Goal: Answer question/provide support: Share knowledge or assist other users

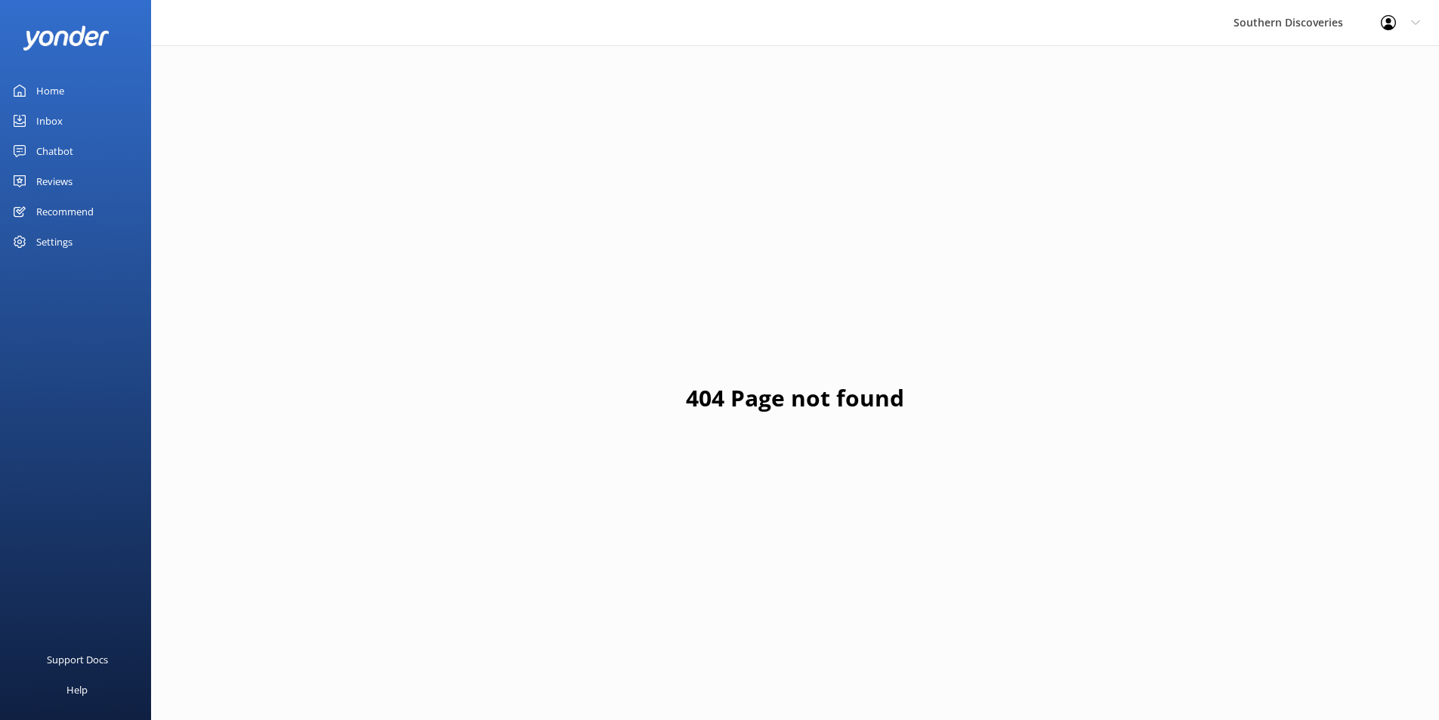
click at [97, 119] on link "Inbox" at bounding box center [75, 121] width 151 height 30
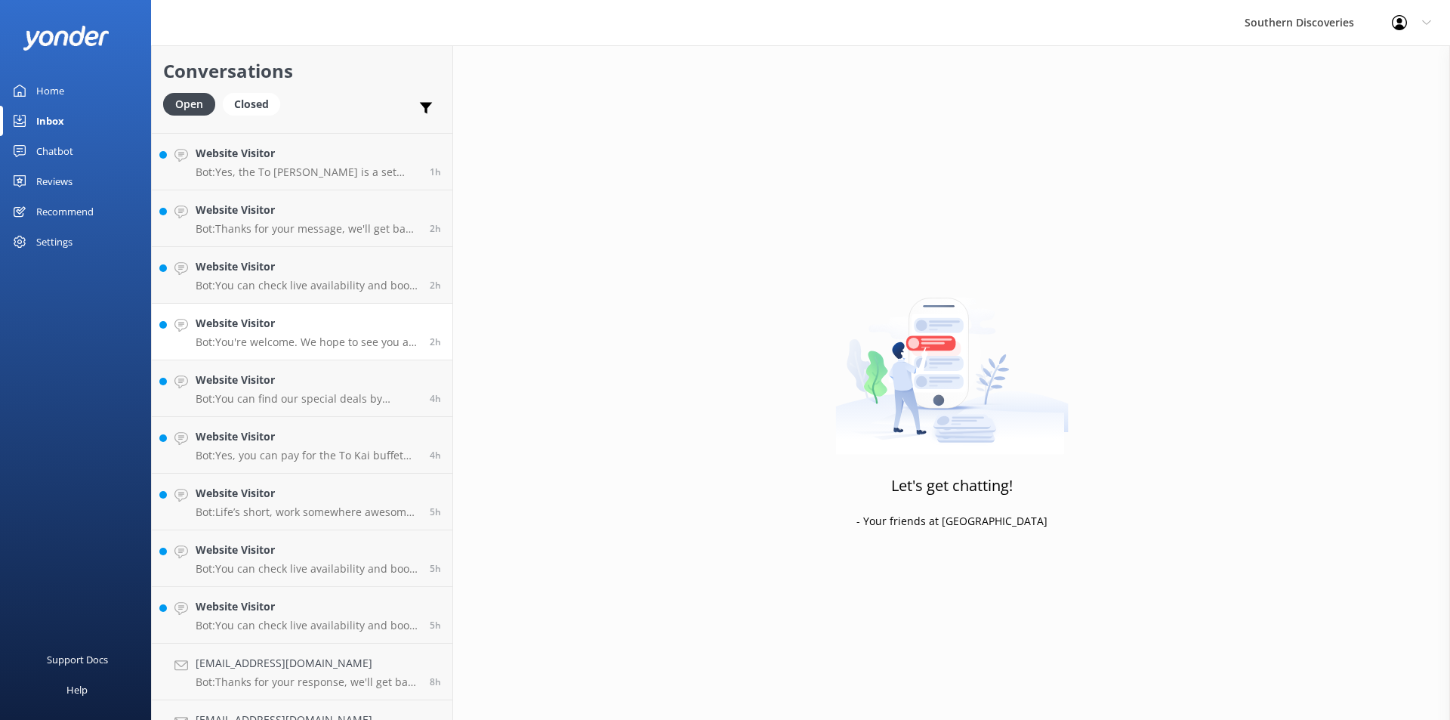
scroll to position [481, 0]
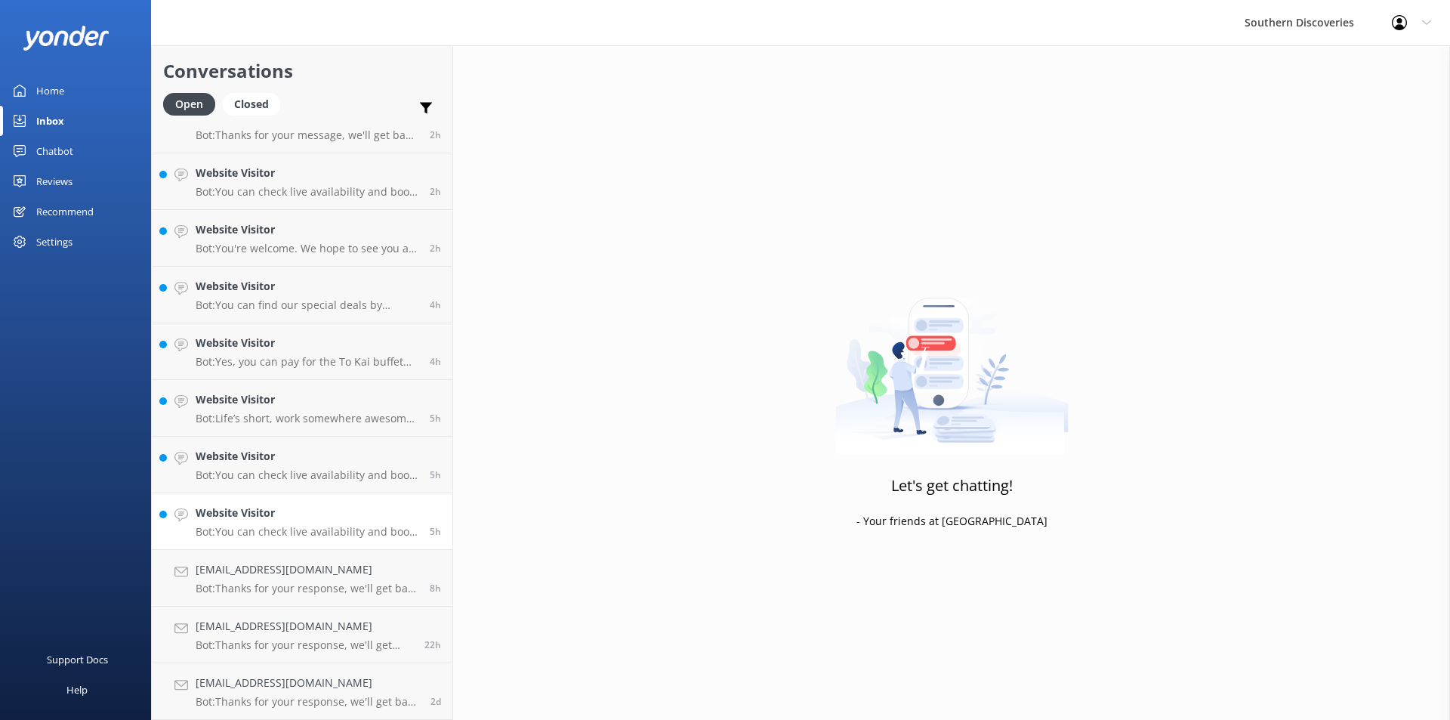
click at [332, 512] on h4 "Website Visitor" at bounding box center [307, 513] width 223 height 17
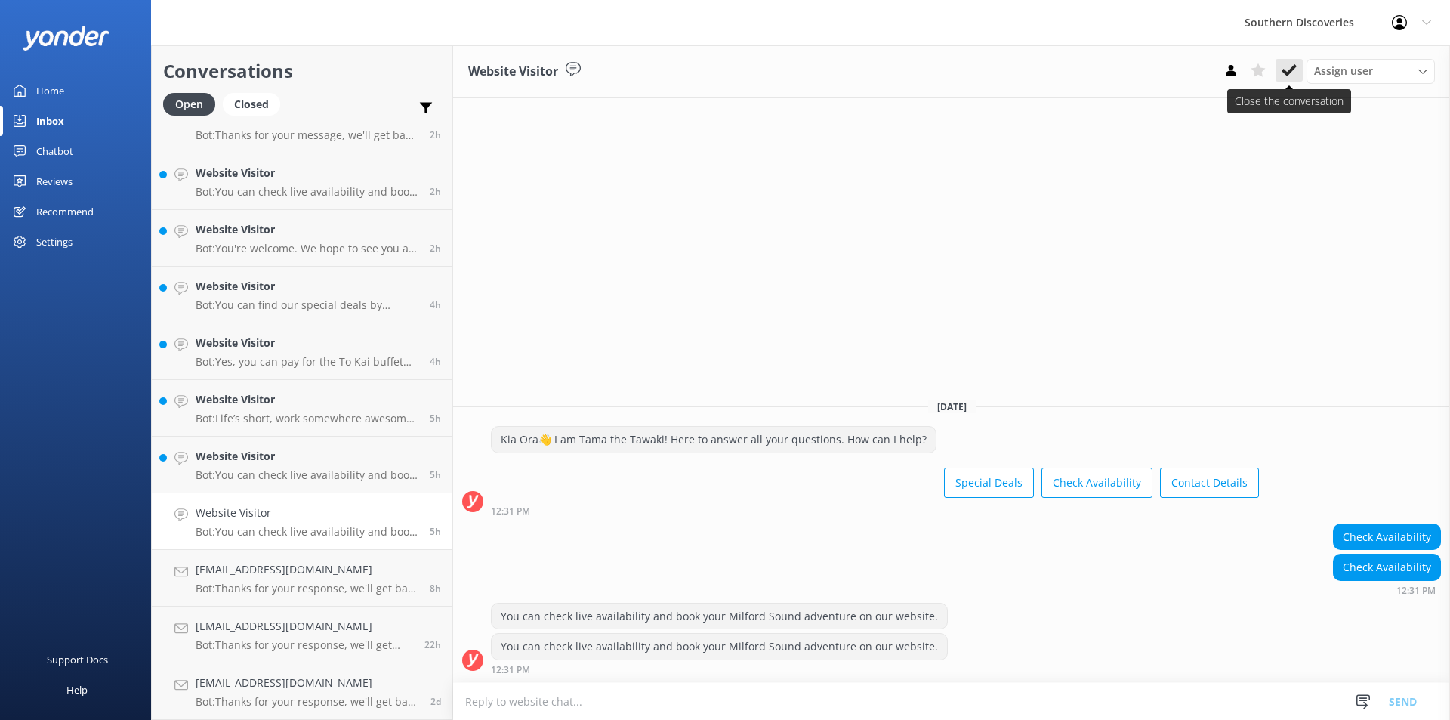
drag, startPoint x: 1293, startPoint y: 65, endPoint x: 1101, endPoint y: 94, distance: 194.1
click at [1290, 66] on icon at bounding box center [1289, 70] width 15 height 15
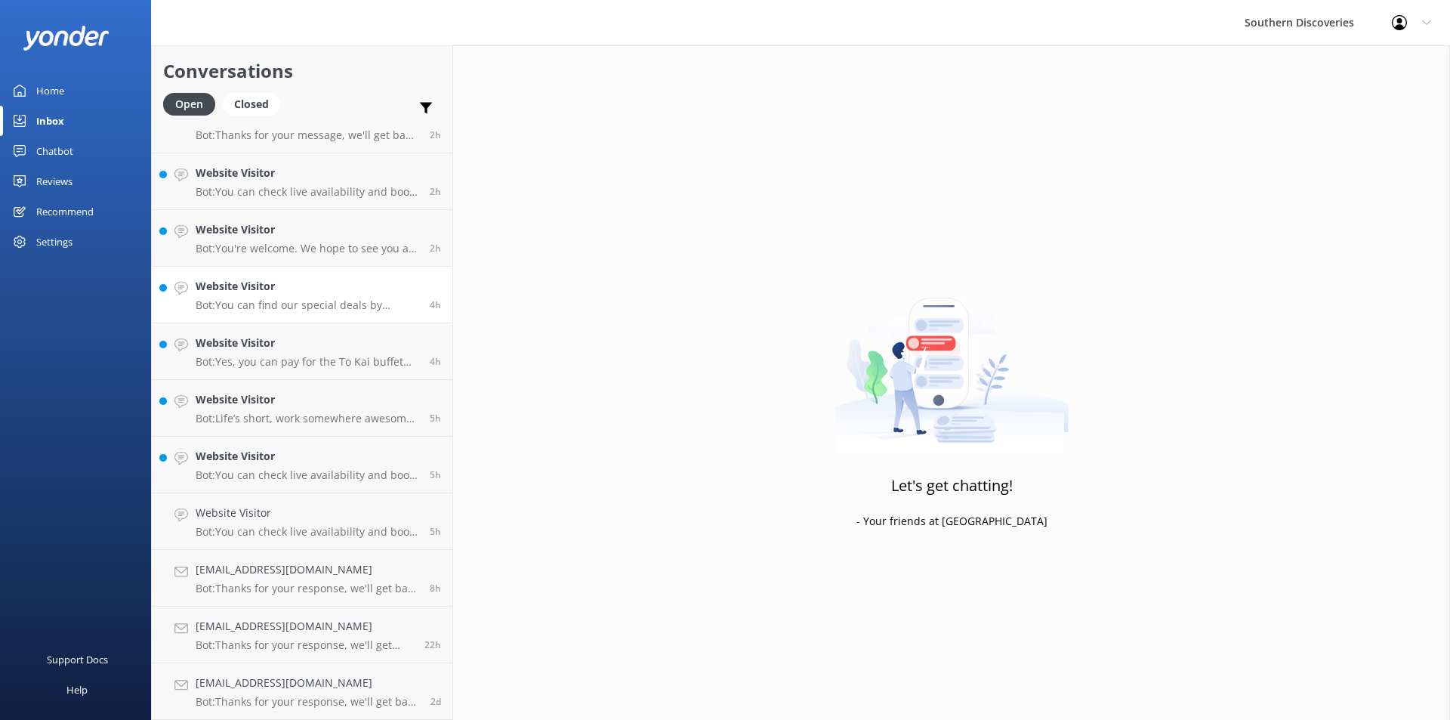
click at [280, 284] on div "Website Visitor Bot: The knowledge base does not specify if Vietnamese is inclu…" at bounding box center [302, 181] width 301 height 1076
click at [286, 363] on p "Bot: You can find our special deals by visiting [URL][DOMAIN_NAME]." at bounding box center [307, 362] width 223 height 14
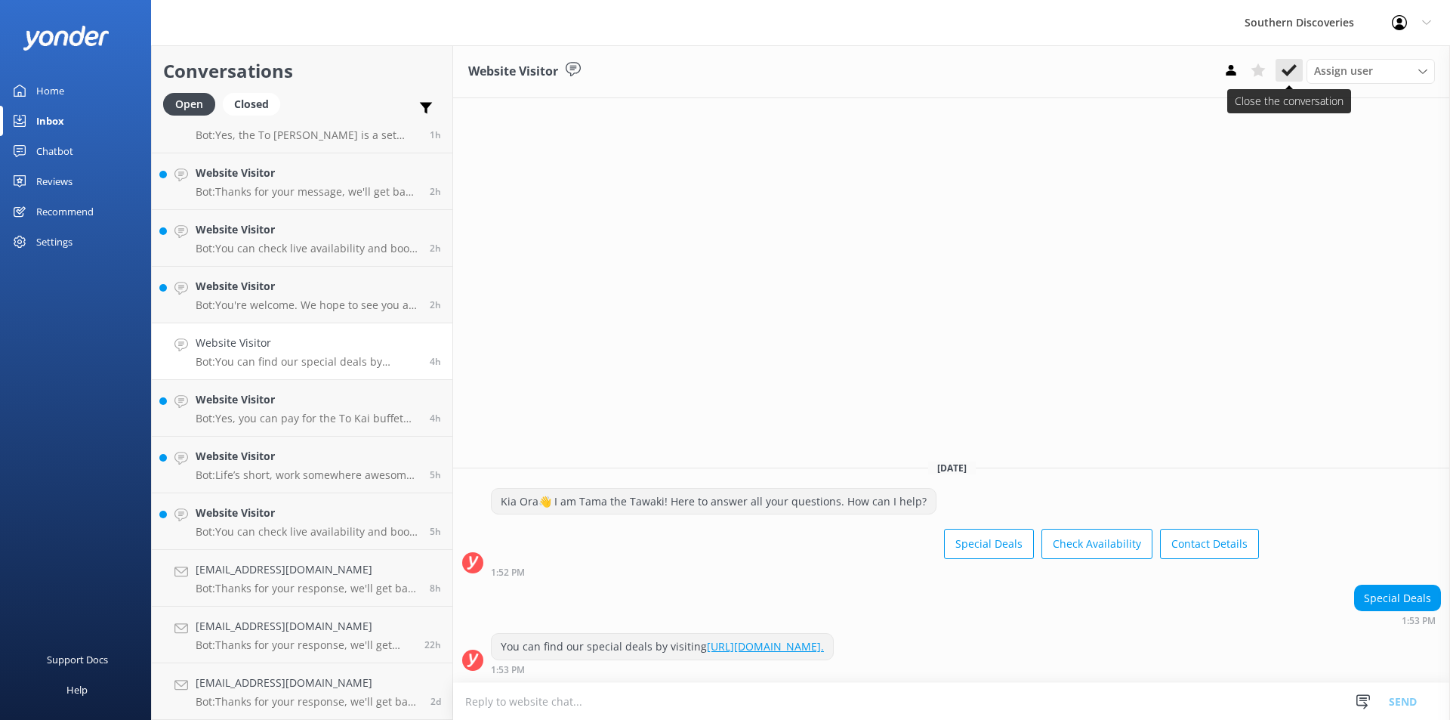
click at [1282, 69] on icon at bounding box center [1289, 70] width 15 height 15
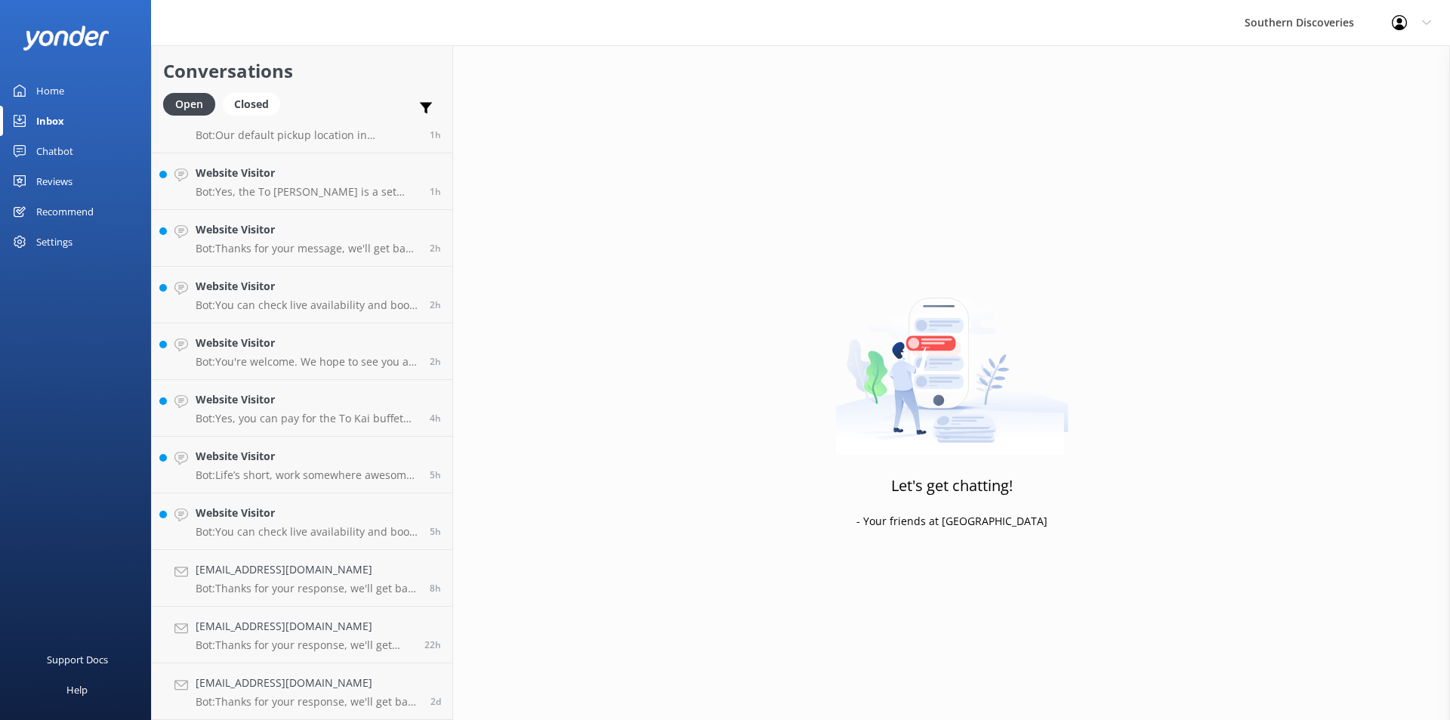
scroll to position [368, 0]
click at [307, 428] on link "Website Visitor Bot: Yes, you can pay for the To Kai buffet onboard the cruise …" at bounding box center [302, 408] width 301 height 57
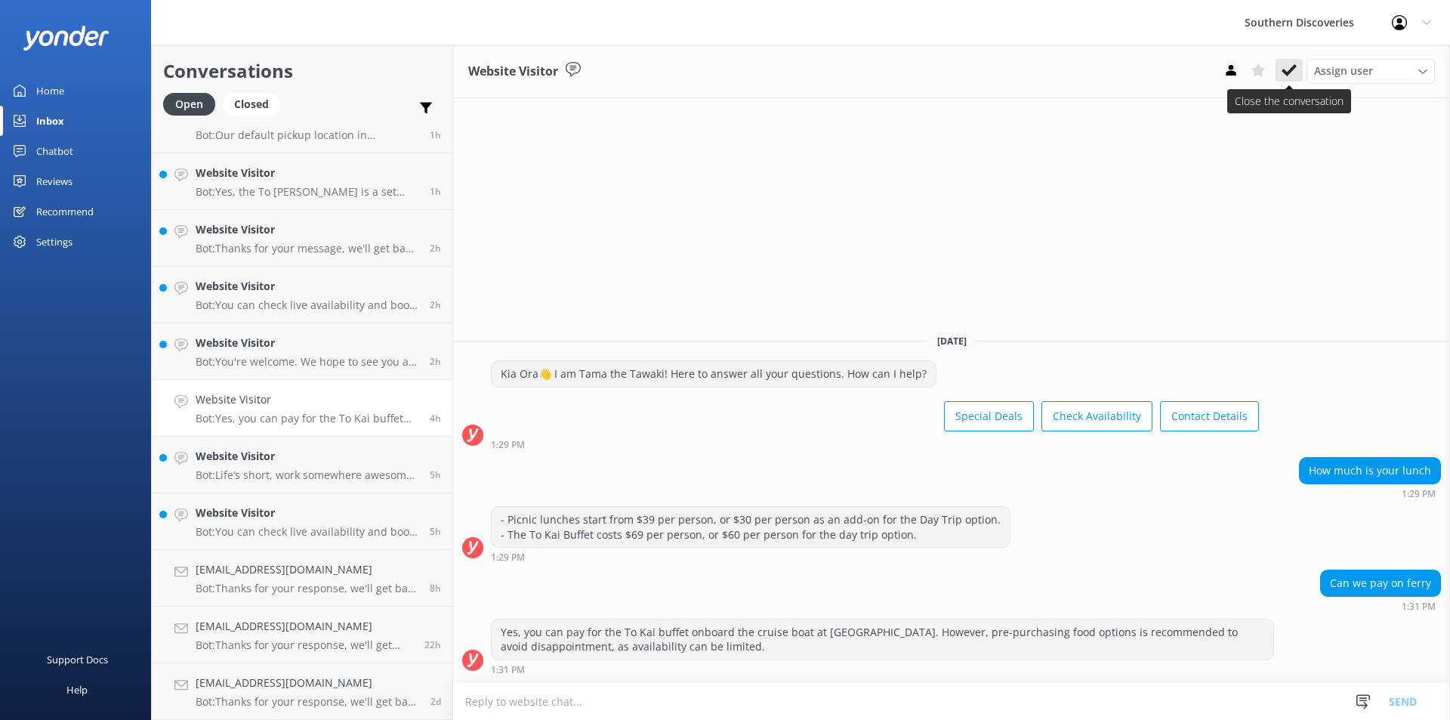
click at [1291, 68] on icon at bounding box center [1289, 70] width 15 height 15
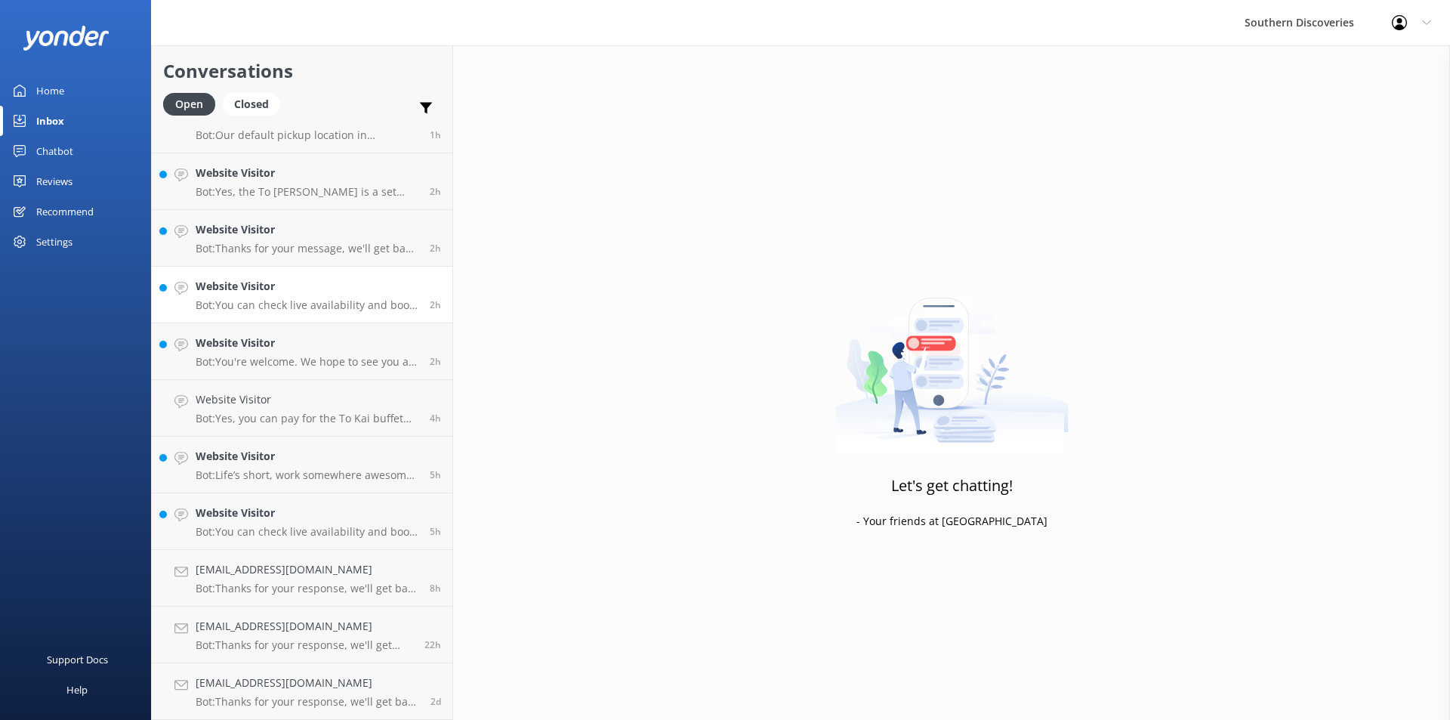
scroll to position [311, 0]
click at [269, 347] on h4 "Website Visitor" at bounding box center [307, 343] width 223 height 17
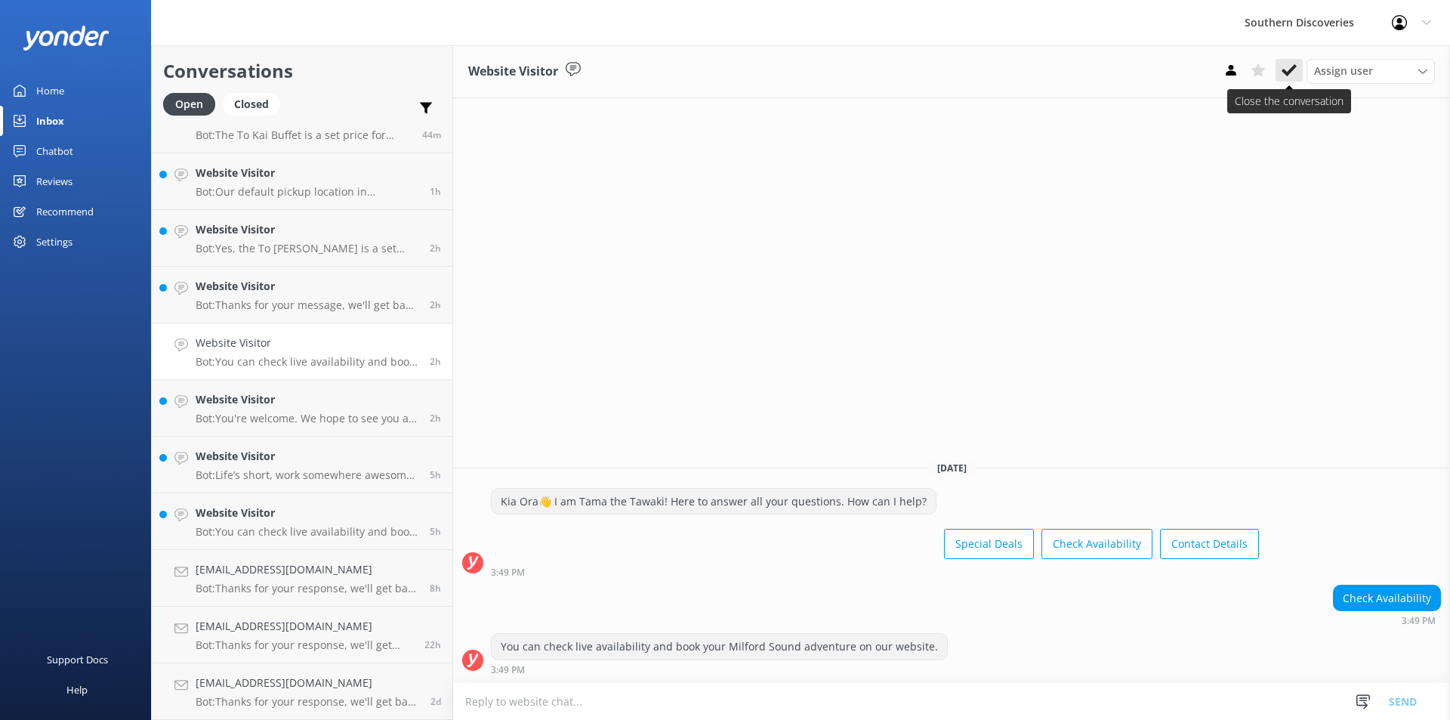
click at [1282, 68] on icon at bounding box center [1289, 70] width 15 height 15
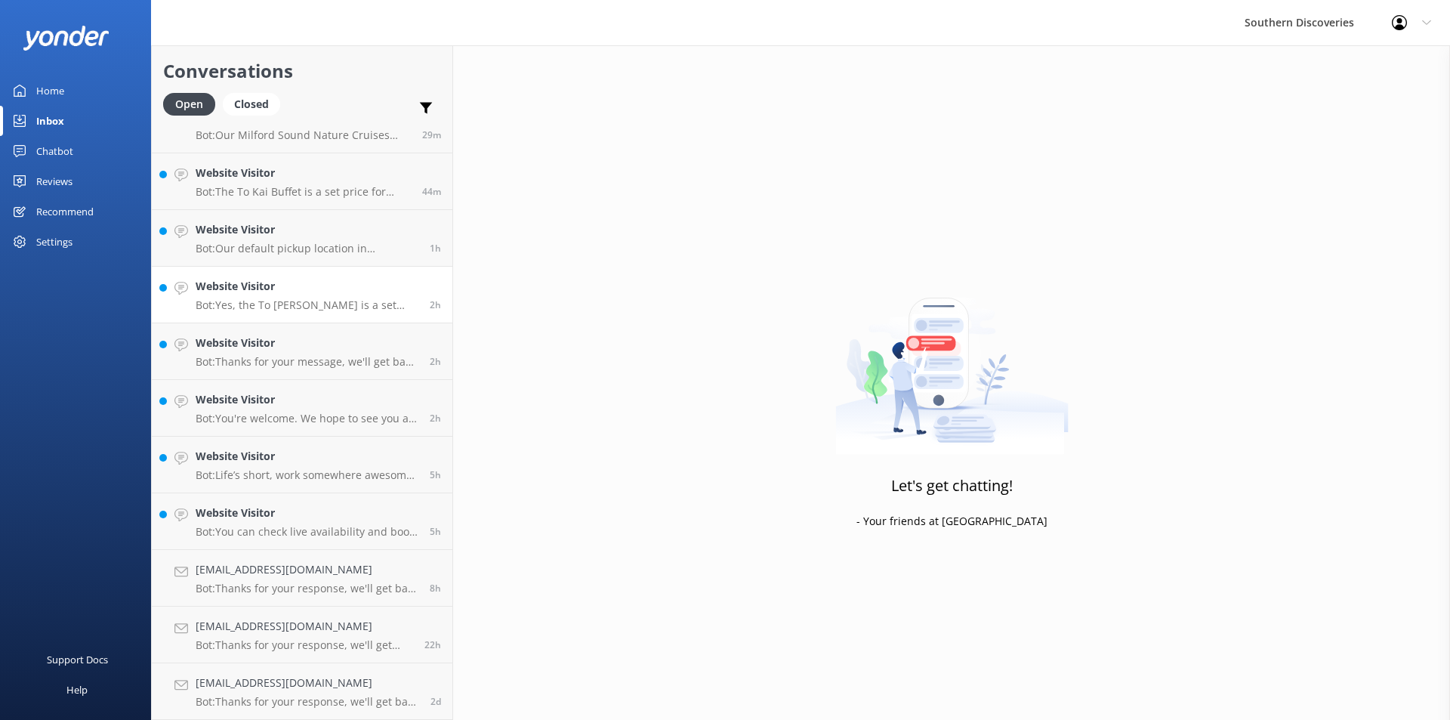
scroll to position [255, 0]
click at [307, 302] on p "Bot: Yes, the To [PERSON_NAME] is a set price for both adults and children." at bounding box center [307, 305] width 223 height 14
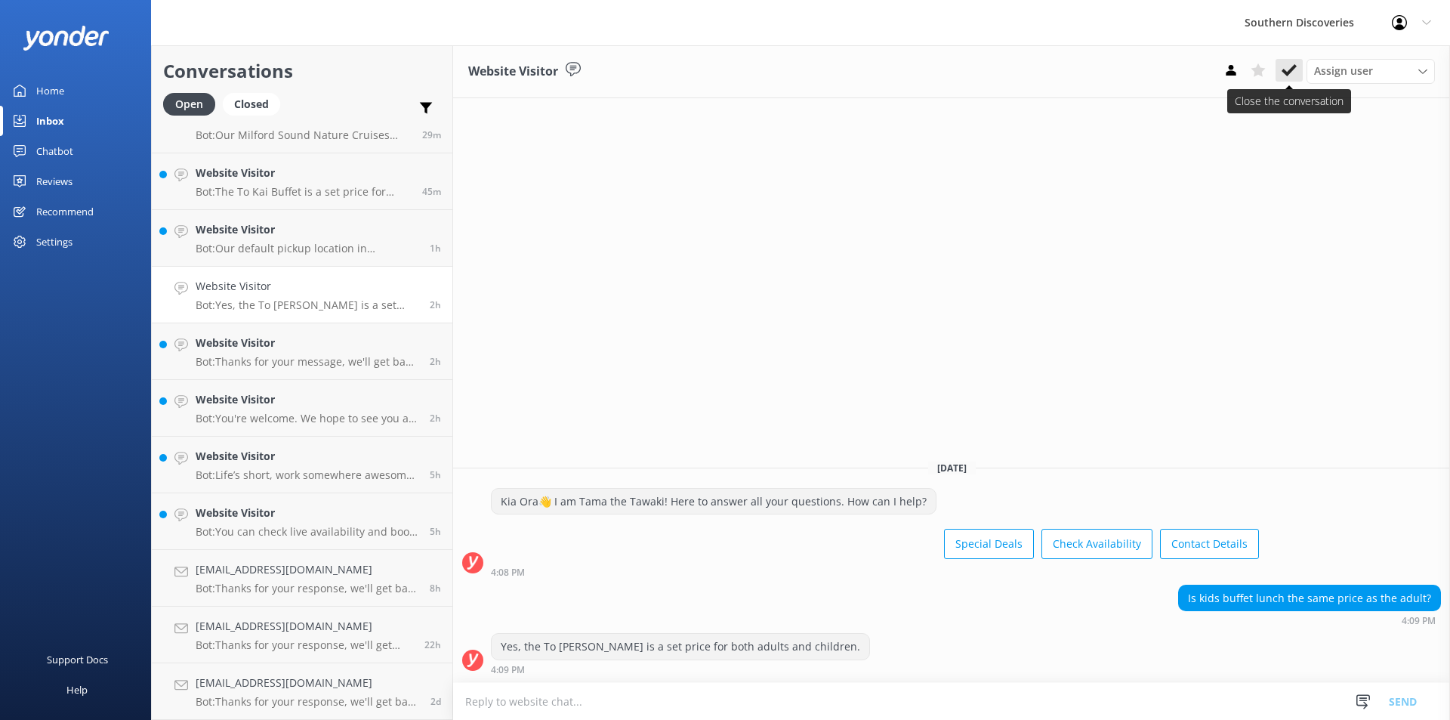
click at [1292, 73] on icon at bounding box center [1289, 70] width 15 height 15
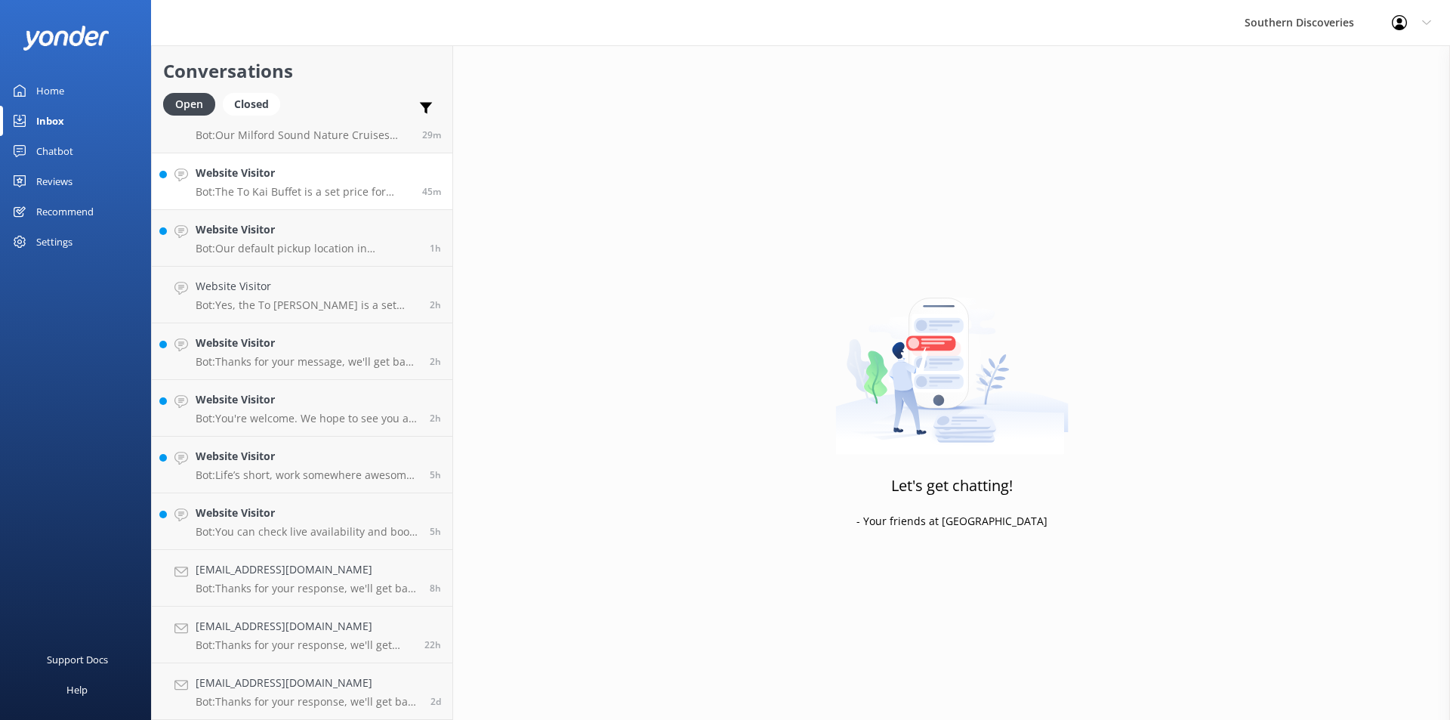
scroll to position [198, 0]
click at [266, 245] on p "Bot: The To Kai Buffet is a set price for adults and children, with infants din…" at bounding box center [303, 249] width 215 height 14
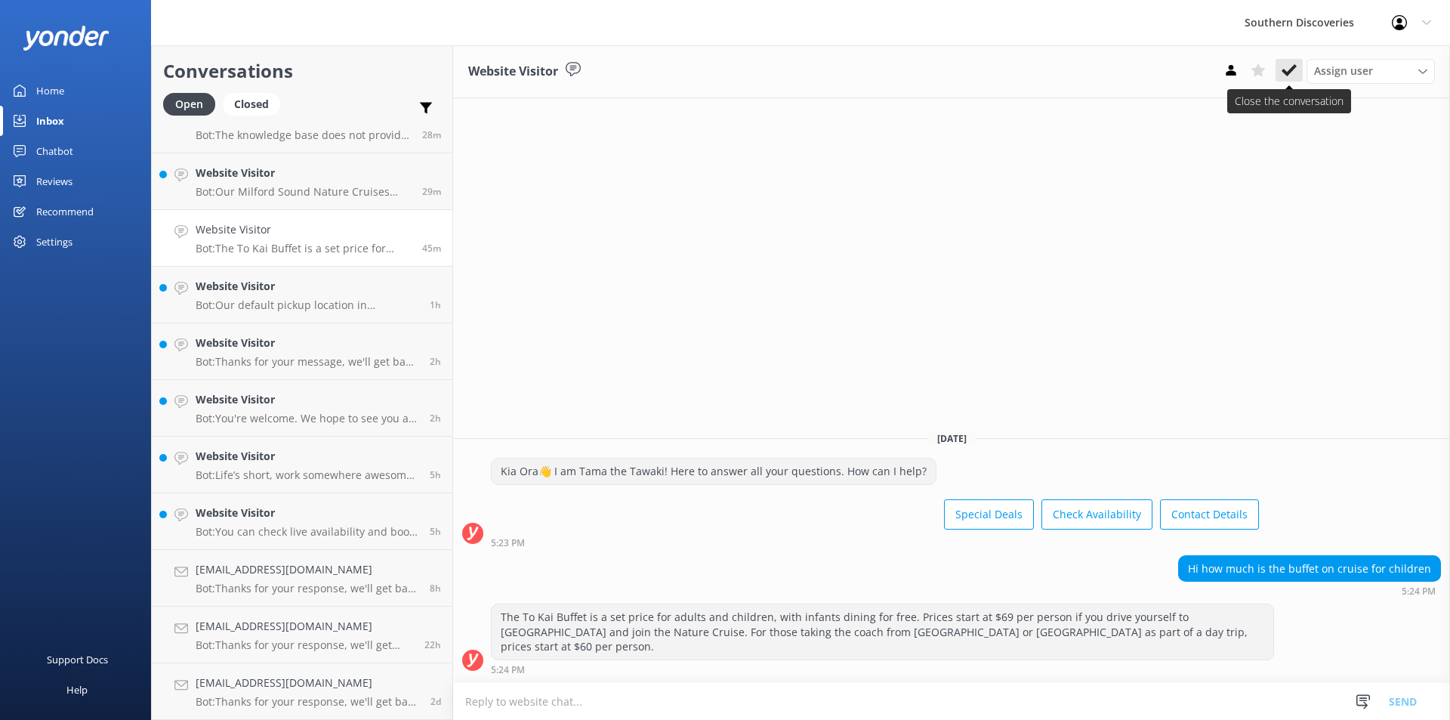
click at [1286, 73] on use at bounding box center [1289, 70] width 15 height 12
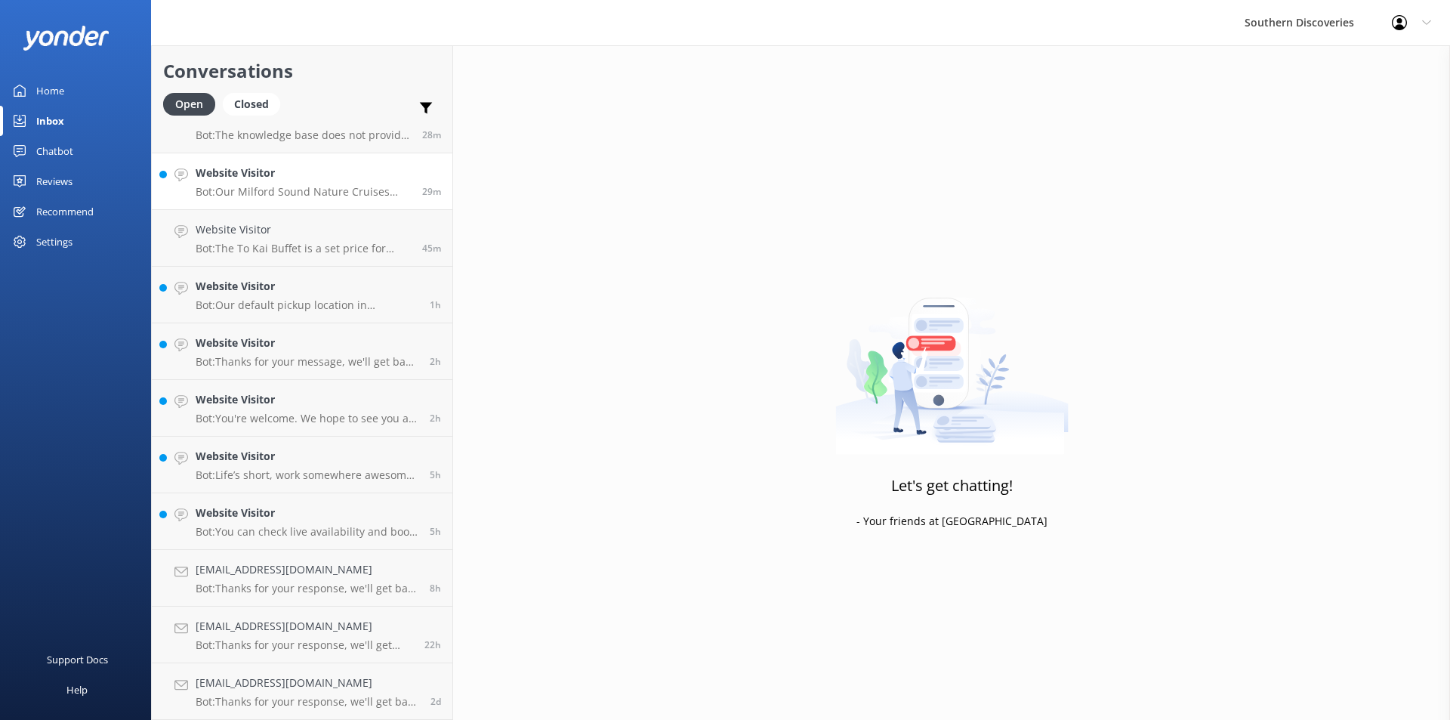
scroll to position [141, 0]
click at [294, 238] on h4 "Website Visitor" at bounding box center [303, 229] width 215 height 17
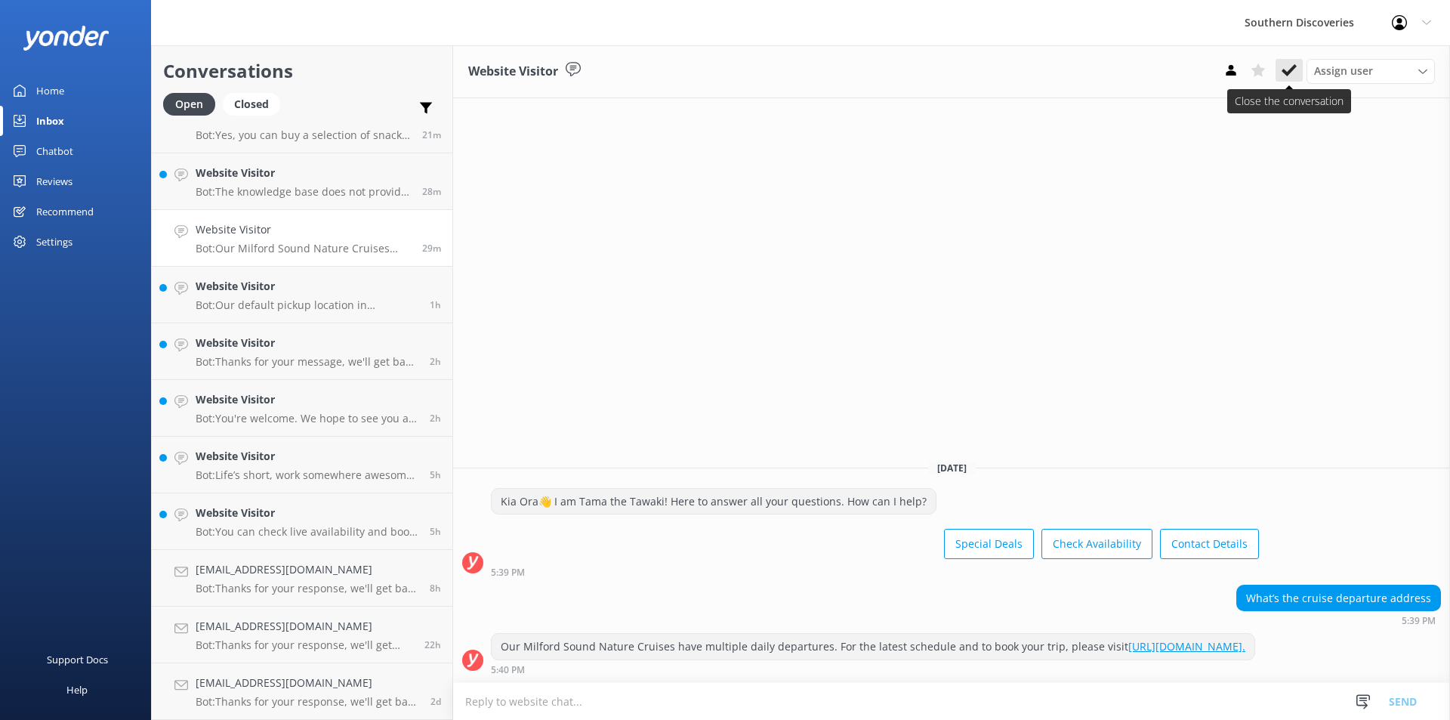
click at [1286, 82] on button at bounding box center [1289, 70] width 27 height 23
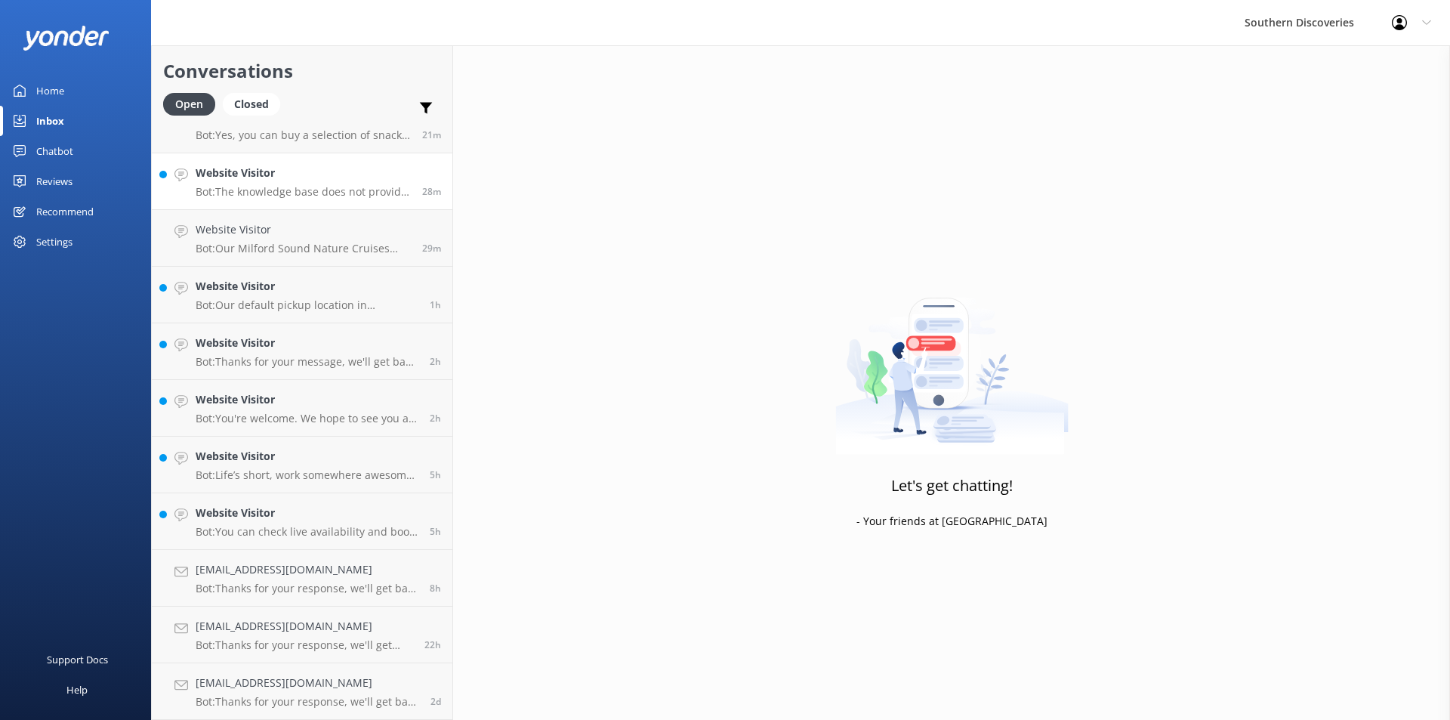
scroll to position [85, 0]
click at [250, 199] on link "Website Visitor Bot: Yes, you can buy a selection of snacks on all Milford Soun…" at bounding box center [302, 181] width 301 height 57
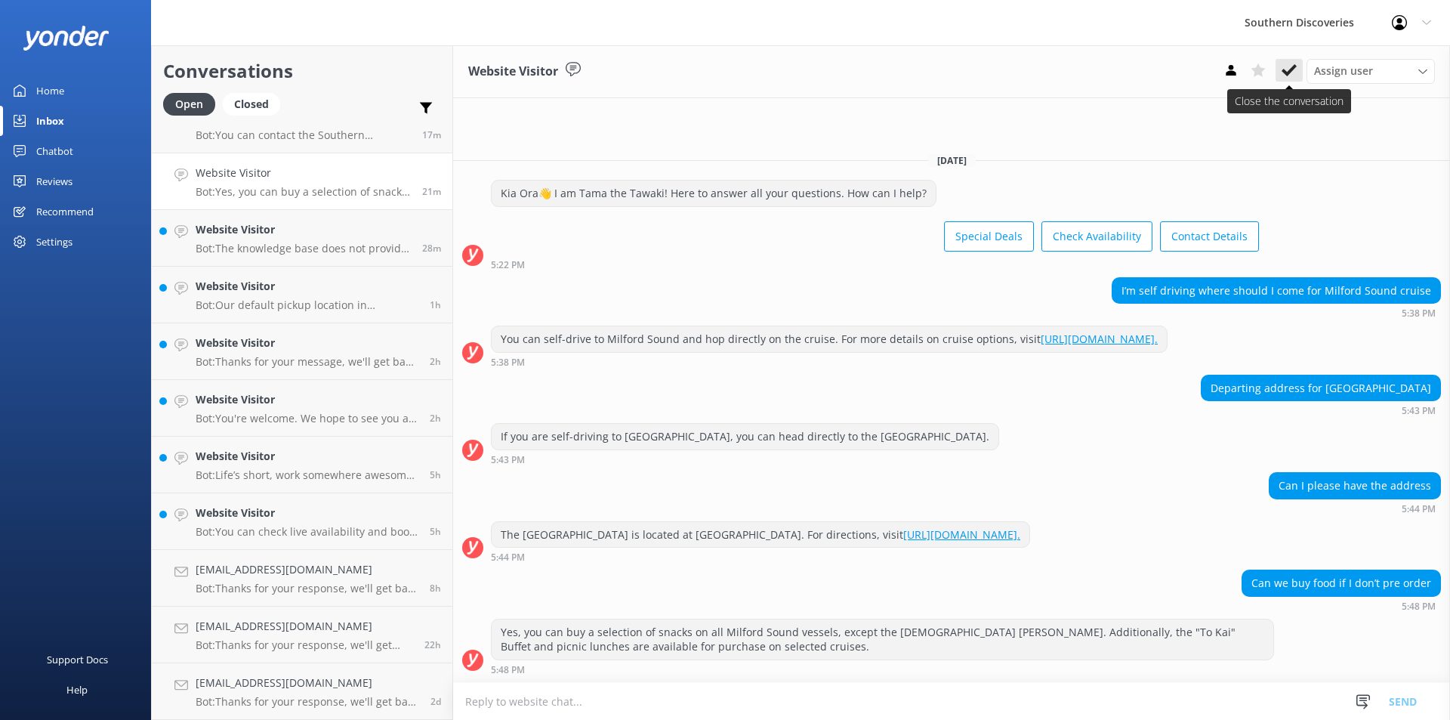
click at [1290, 72] on use at bounding box center [1289, 70] width 15 height 12
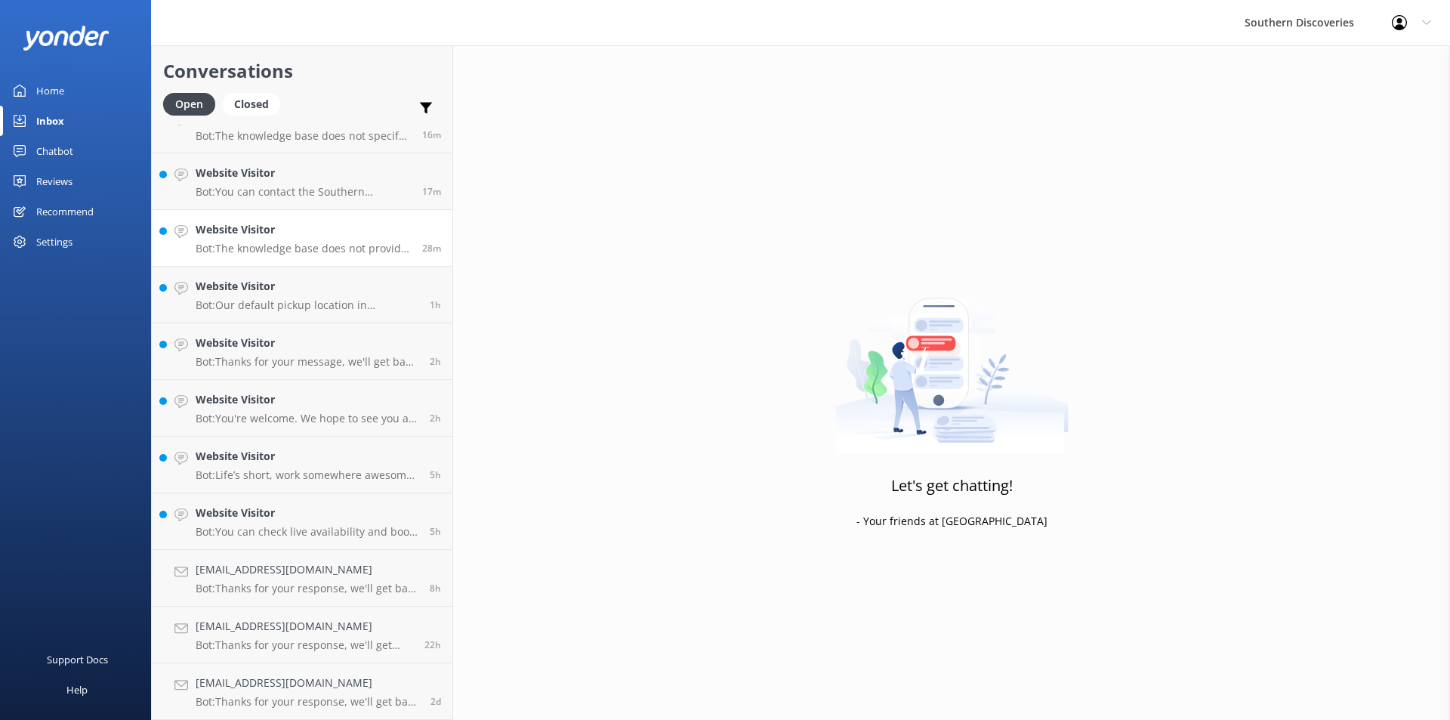
scroll to position [28, 0]
click at [276, 236] on h4 "Website Visitor" at bounding box center [303, 229] width 215 height 17
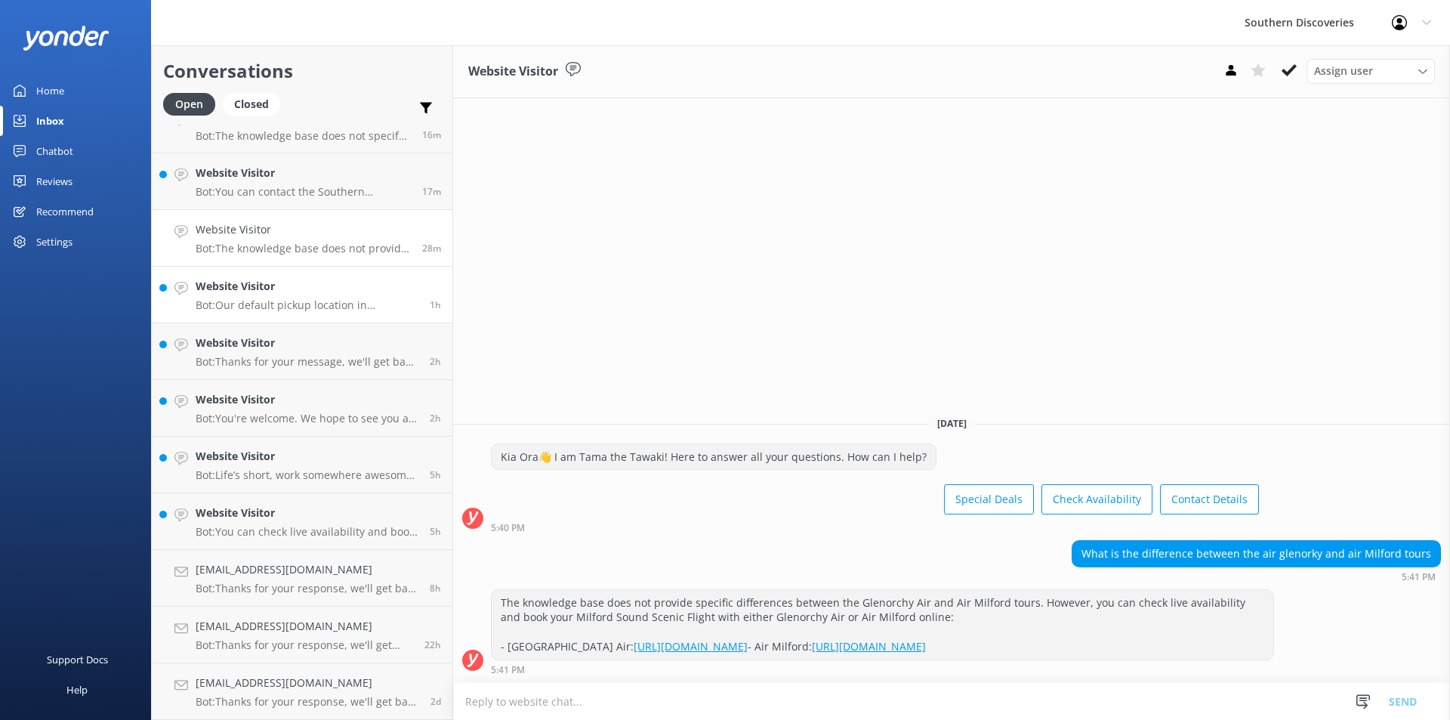
click at [293, 295] on h4 "Website Visitor" at bounding box center [307, 286] width 223 height 17
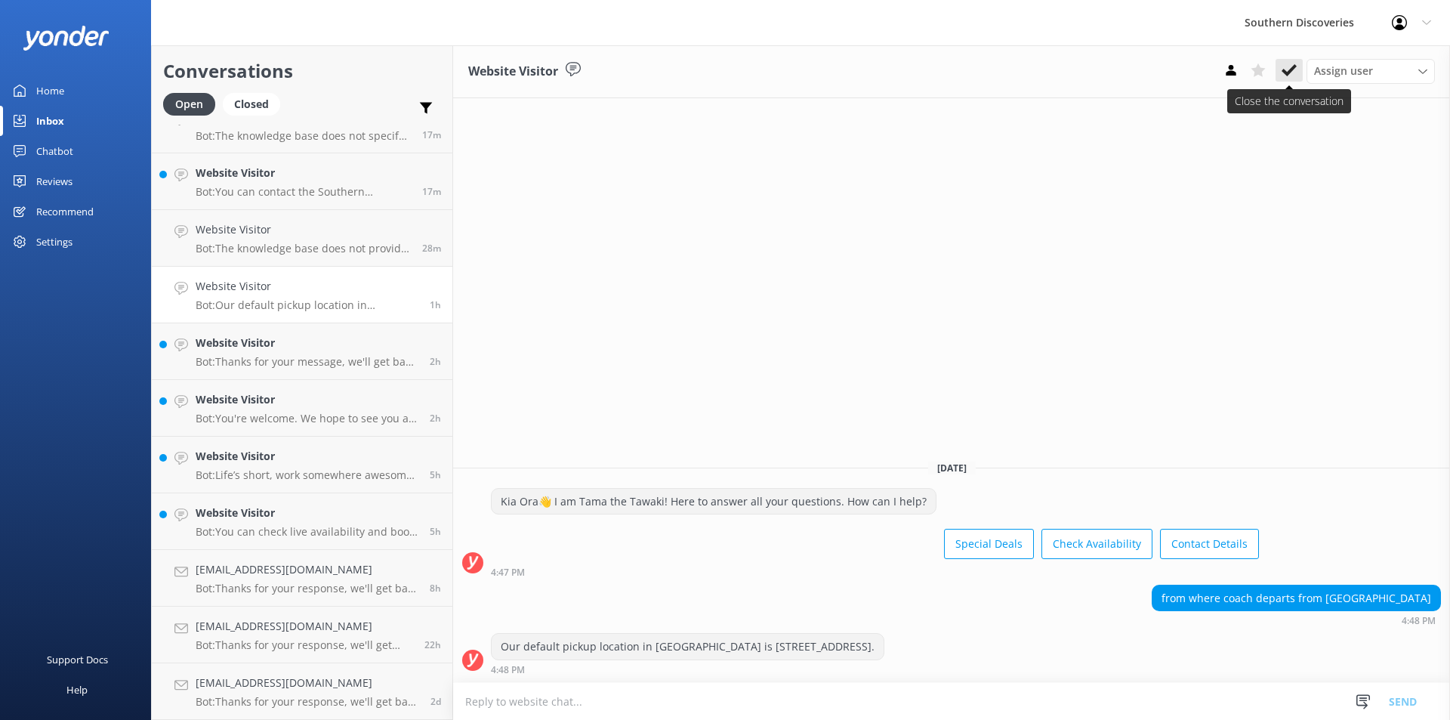
click at [1287, 76] on icon at bounding box center [1289, 70] width 15 height 15
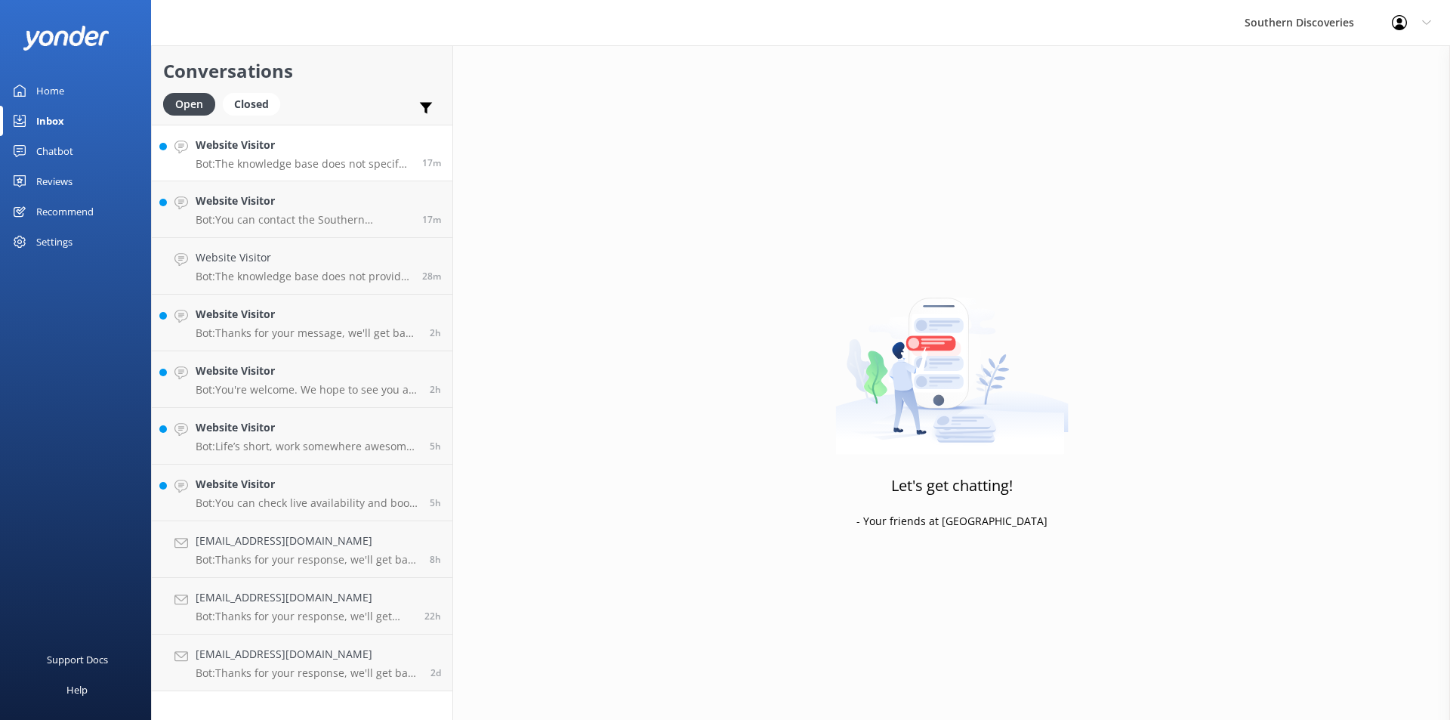
click at [314, 142] on h4 "Website Visitor" at bounding box center [303, 145] width 215 height 17
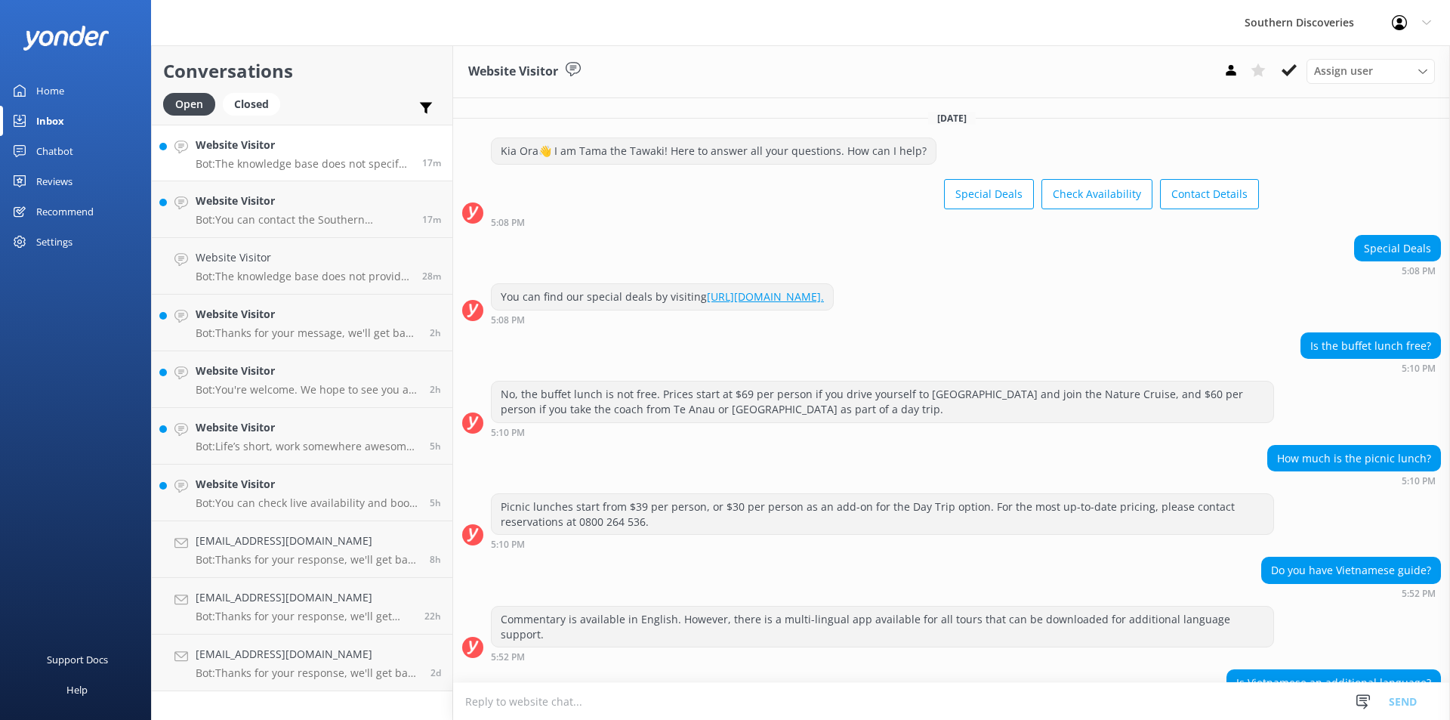
scroll to position [70, 0]
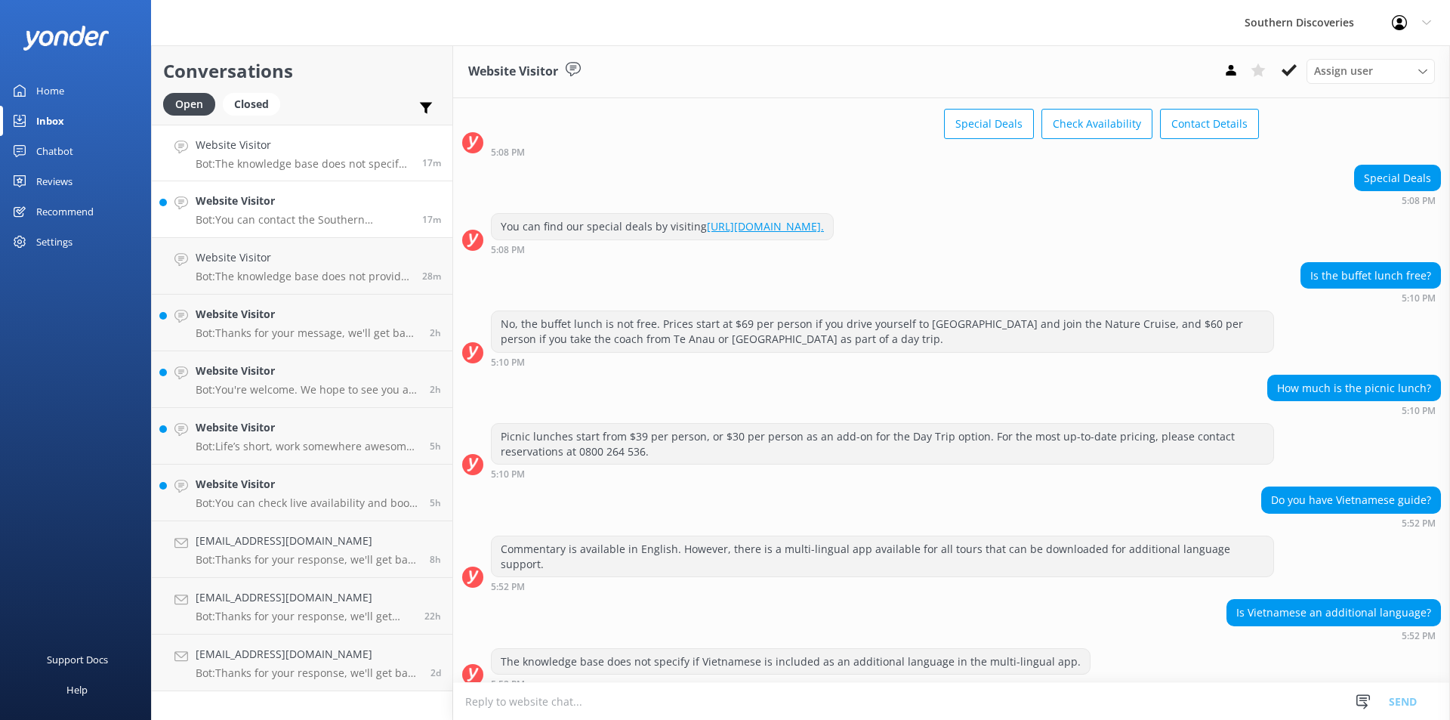
click at [308, 217] on p "Bot: You can contact the Southern Discoveries team by phone at [PHONE_NUMBER] w…" at bounding box center [303, 220] width 215 height 14
